Goal: Find specific page/section: Find specific page/section

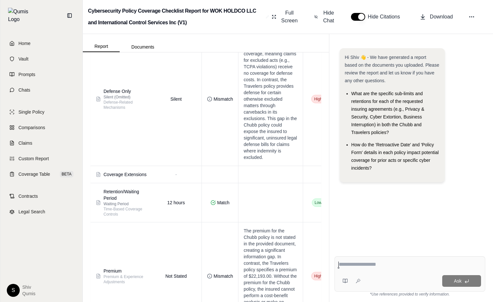
scroll to position [3301, 0]
drag, startPoint x: 96, startPoint y: 179, endPoint x: 161, endPoint y: 179, distance: 65.0
click at [161, 179] on tr "Coverage Extensions - -" at bounding box center [180, 174] width 305 height 17
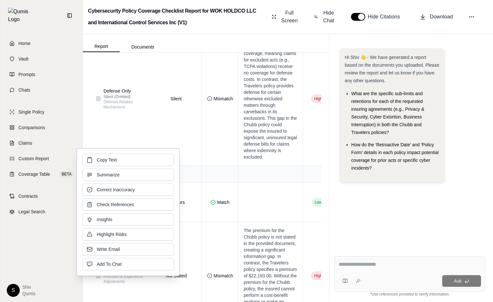
click at [309, 182] on td at bounding box center [318, 174] width 30 height 17
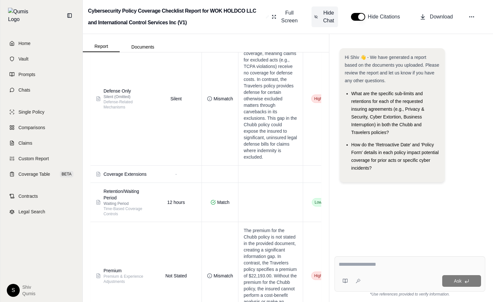
click at [331, 21] on span "Hide Chat" at bounding box center [329, 17] width 14 height 16
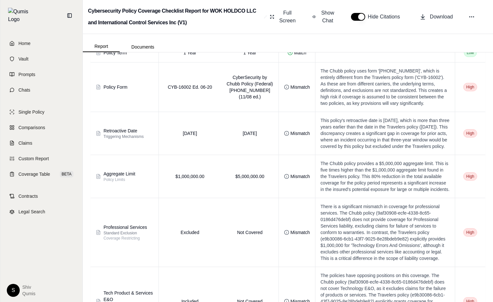
scroll to position [0, 0]
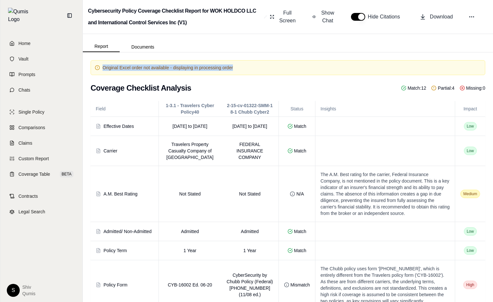
drag, startPoint x: 245, startPoint y: 68, endPoint x: 101, endPoint y: 67, distance: 143.6
click at [101, 67] on div "Original Excel order not available - displaying in processing order" at bounding box center [288, 67] width 395 height 15
click at [222, 64] on div "Original Excel order not available - displaying in processing order" at bounding box center [288, 67] width 395 height 15
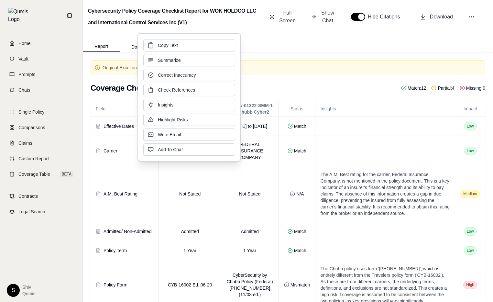
click at [286, 66] on div "Original Excel order not available - displaying in processing order" at bounding box center [288, 67] width 395 height 15
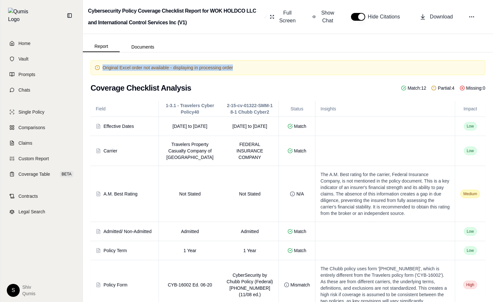
drag, startPoint x: 270, startPoint y: 70, endPoint x: 98, endPoint y: 66, distance: 172.8
click at [98, 66] on div "Original Excel order not available - displaying in processing order" at bounding box center [288, 67] width 395 height 15
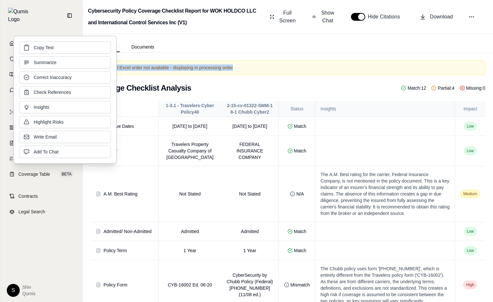
copy span "Original Excel order not available - displaying in processing order"
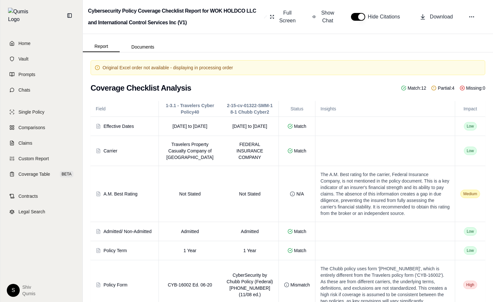
click at [201, 46] on div "Report Documents" at bounding box center [288, 43] width 410 height 18
drag, startPoint x: 241, startPoint y: 70, endPoint x: 103, endPoint y: 68, distance: 138.4
click at [103, 68] on div "Original Excel order not available - displaying in processing order" at bounding box center [288, 67] width 395 height 15
copy span "Original Excel order not available - displaying in processing order"
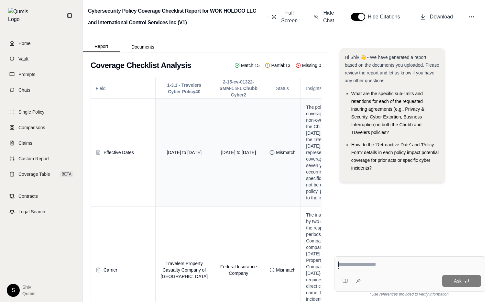
scroll to position [0, 62]
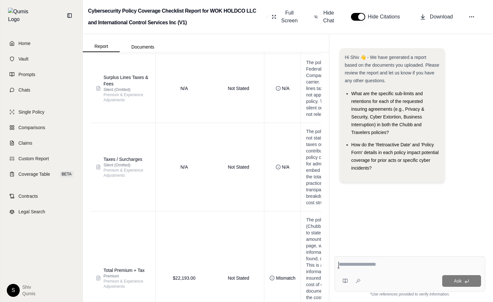
scroll to position [3359, 0]
